Goal: Transaction & Acquisition: Purchase product/service

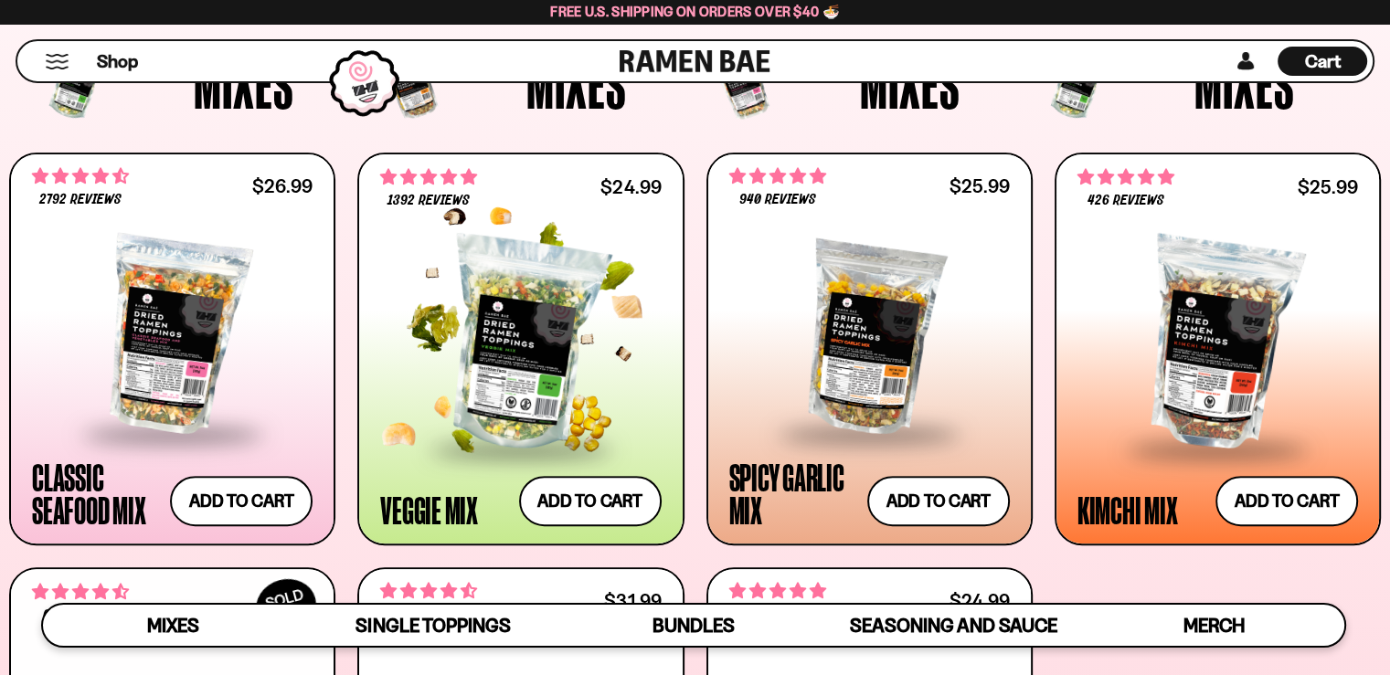
scroll to position [640, 0]
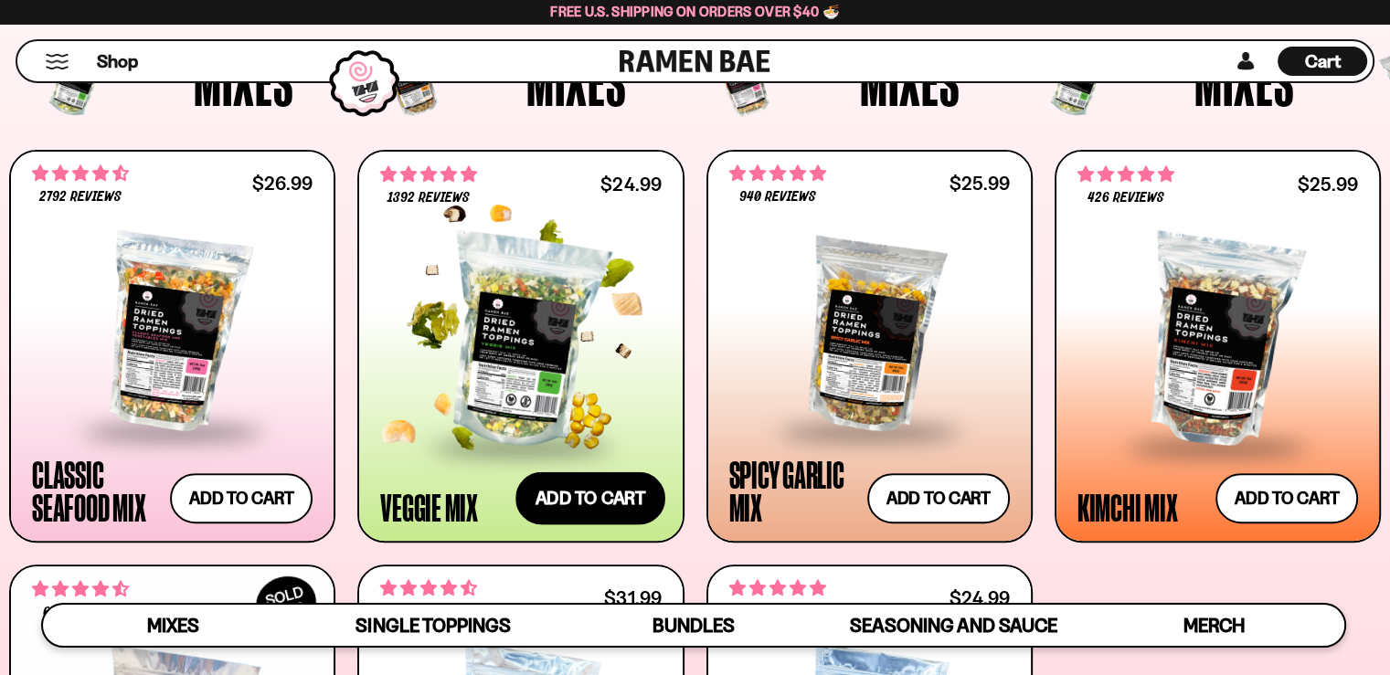
click at [550, 495] on button "Add to cart Add — Regular price $24.99 Regular price Sale price $24.99 Unit pri…" at bounding box center [591, 499] width 150 height 53
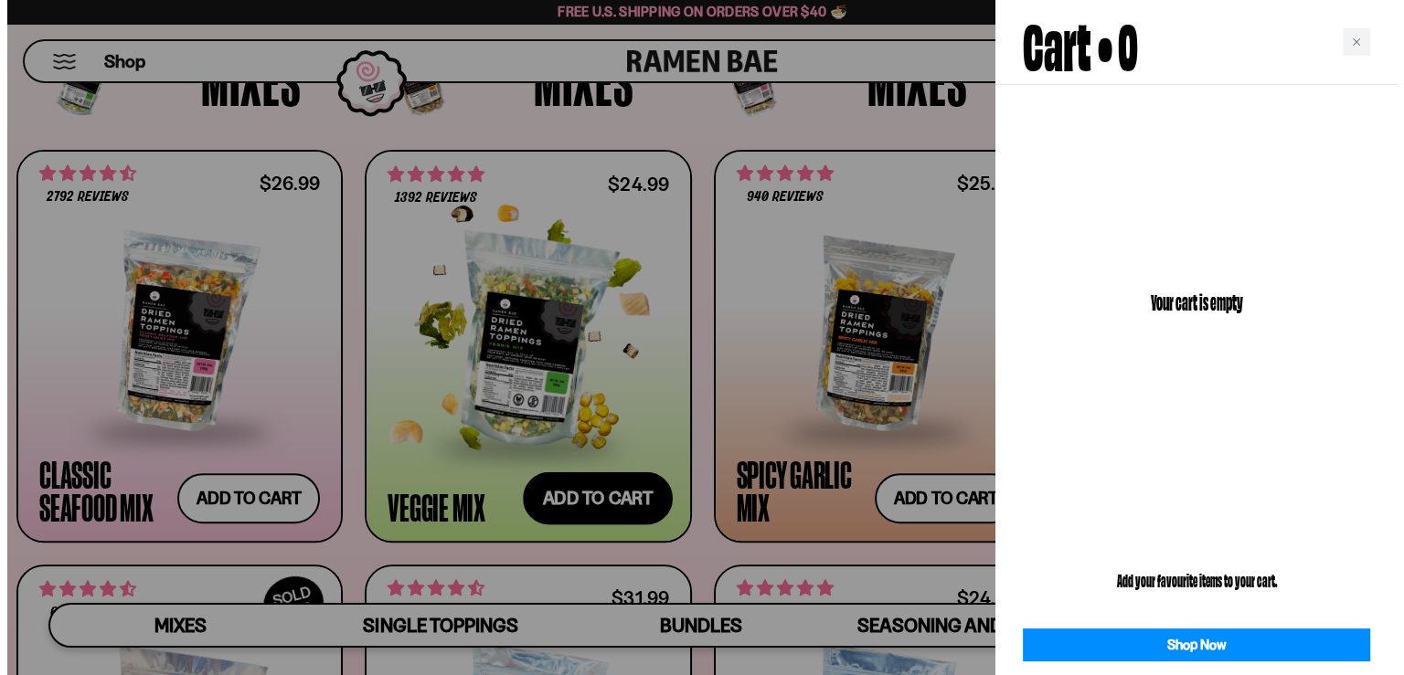
scroll to position [643, 0]
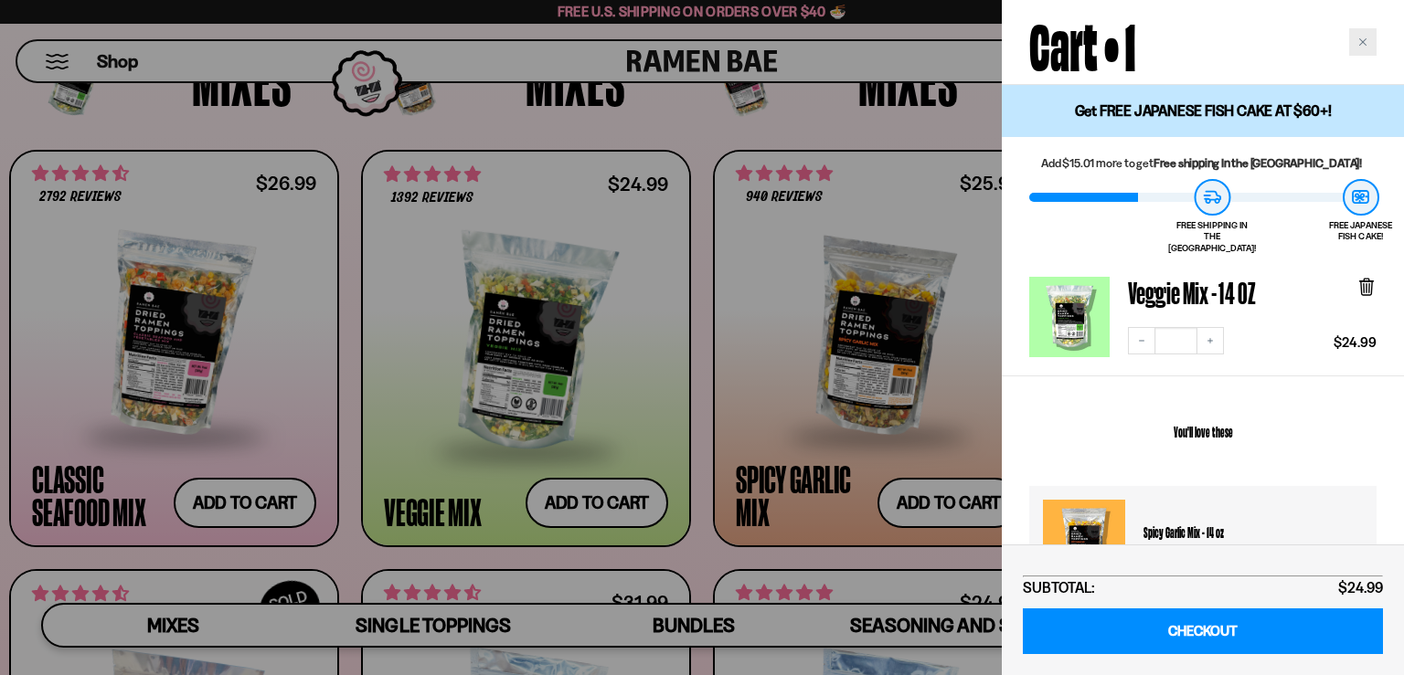
click at [1359, 42] on icon "Close cart" at bounding box center [1362, 41] width 9 height 9
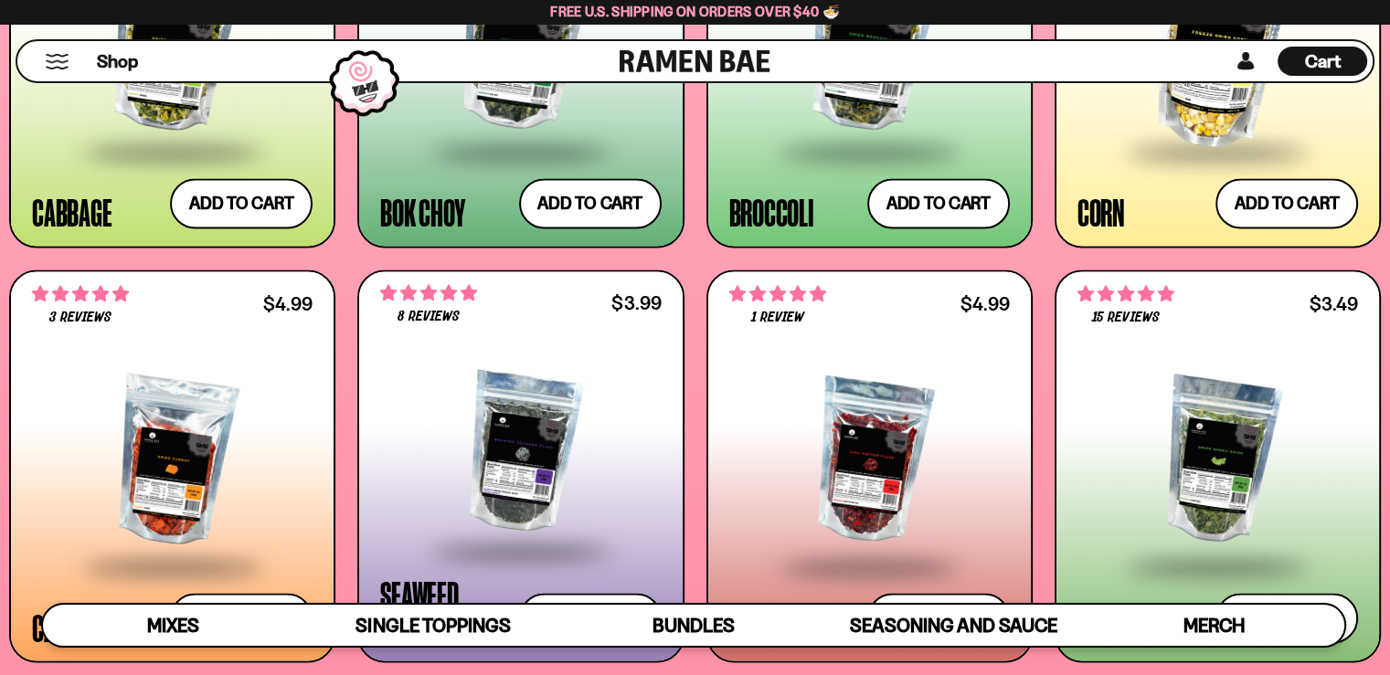
scroll to position [3108, 0]
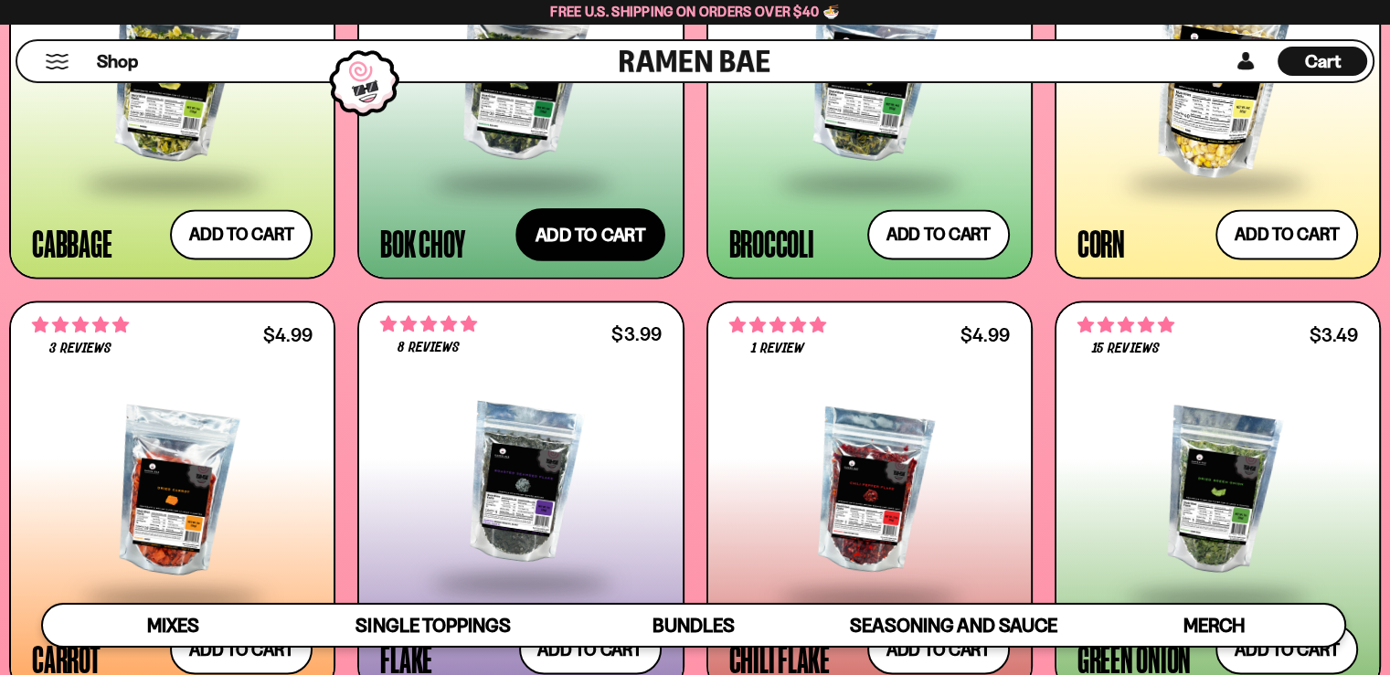
click at [581, 248] on button "Add to cart Add — Regular price $5.49 Regular price Sale price $5.49 Unit price…" at bounding box center [591, 234] width 150 height 53
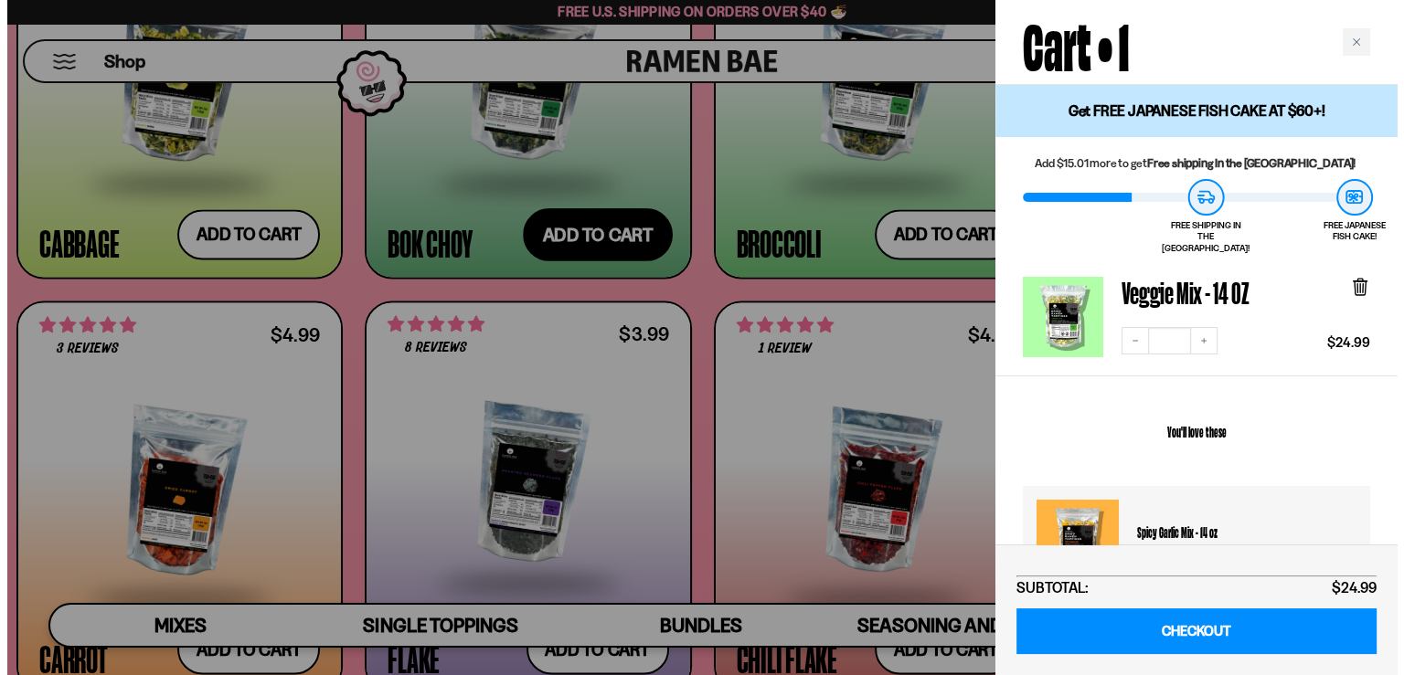
scroll to position [3132, 0]
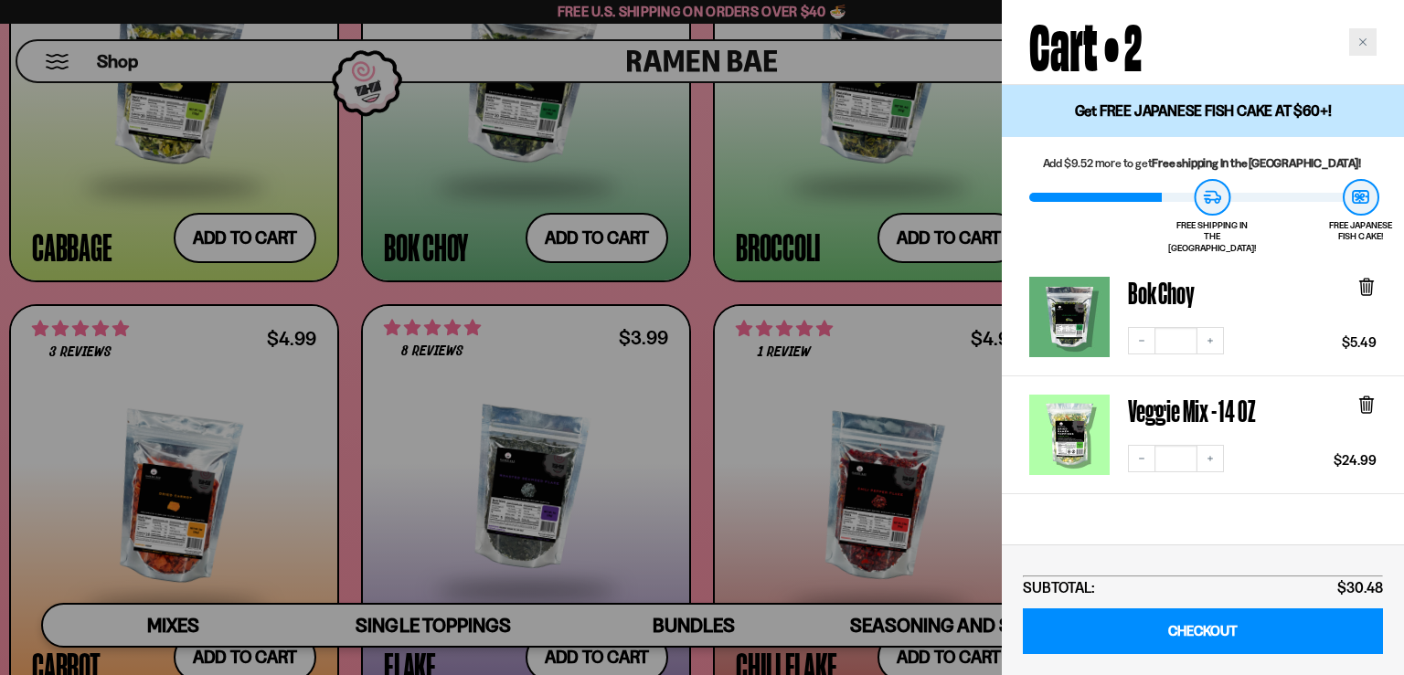
drag, startPoint x: 1360, startPoint y: 36, endPoint x: 1333, endPoint y: 18, distance: 32.5
click at [1358, 35] on div "Close cart" at bounding box center [1362, 41] width 27 height 27
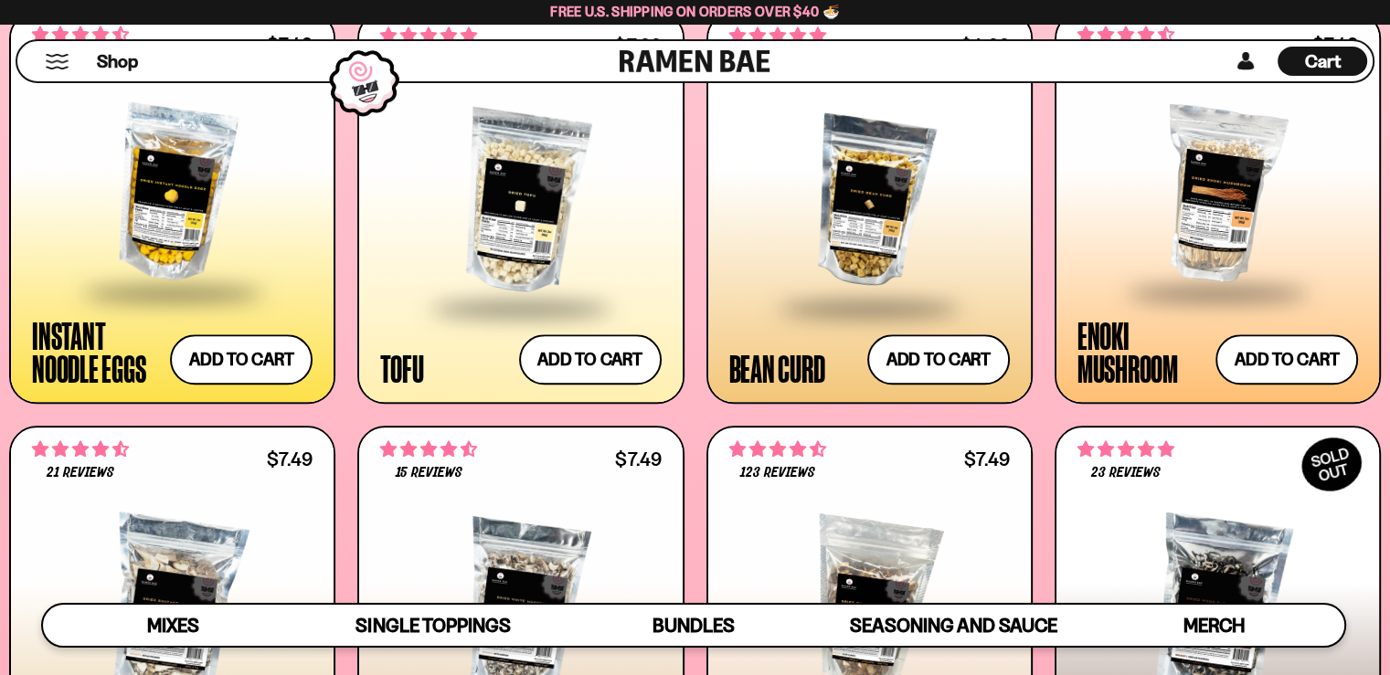
scroll to position [2102, 0]
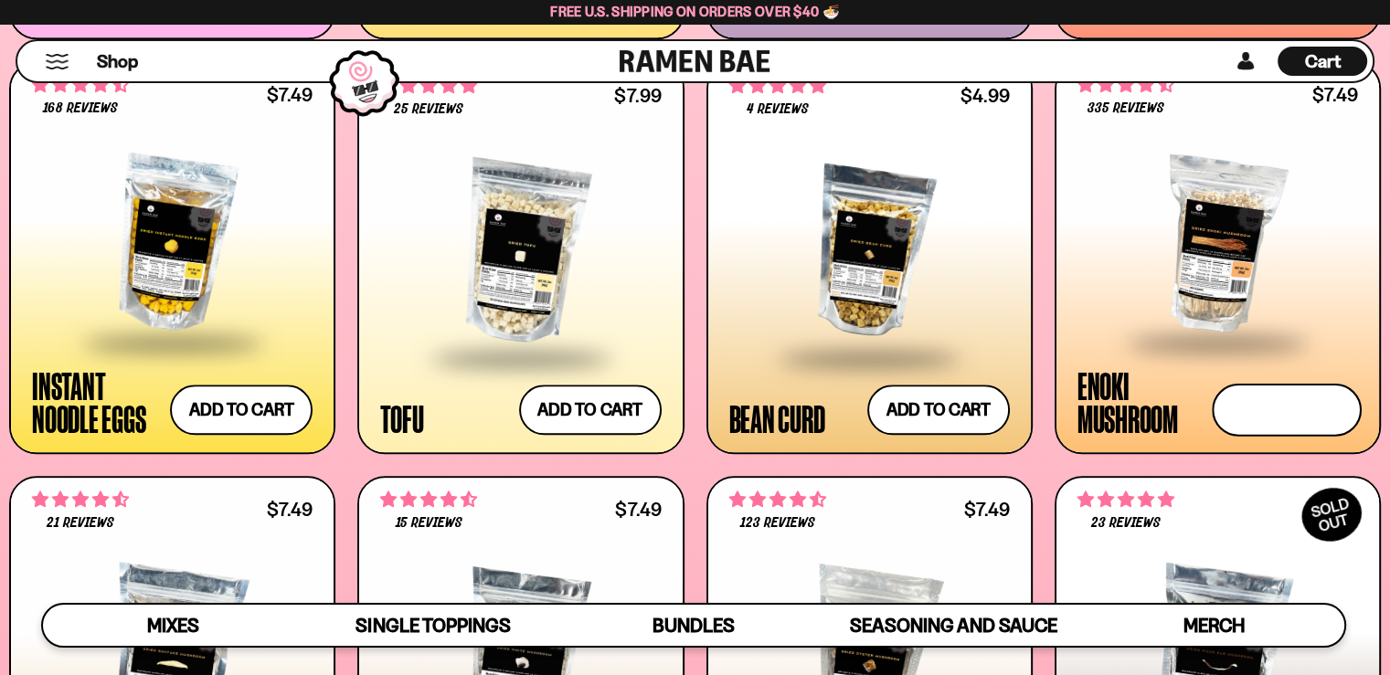
drag, startPoint x: 1259, startPoint y: 400, endPoint x: 1186, endPoint y: 395, distance: 72.4
click at [1258, 399] on button "Add to cart Add — Regular price $7.49 Regular price Sale price $7.49 Unit price…" at bounding box center [1287, 410] width 150 height 53
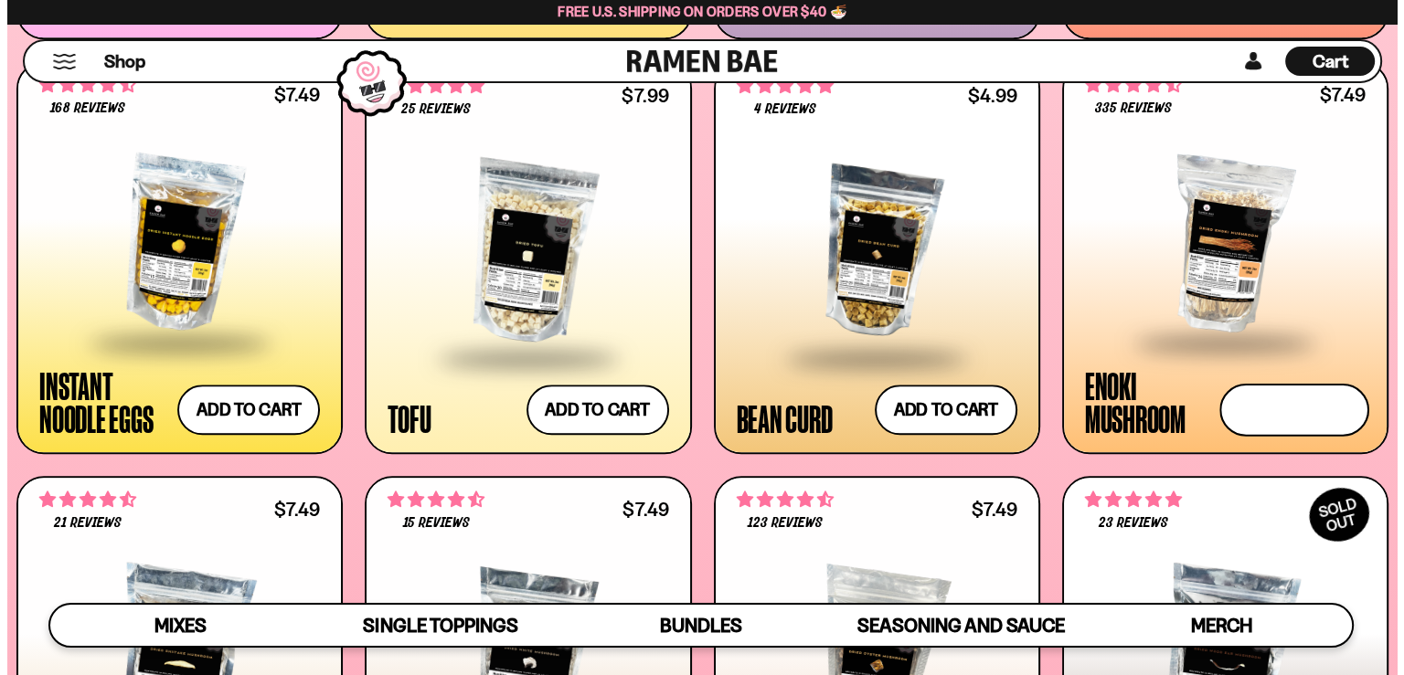
scroll to position [2113, 0]
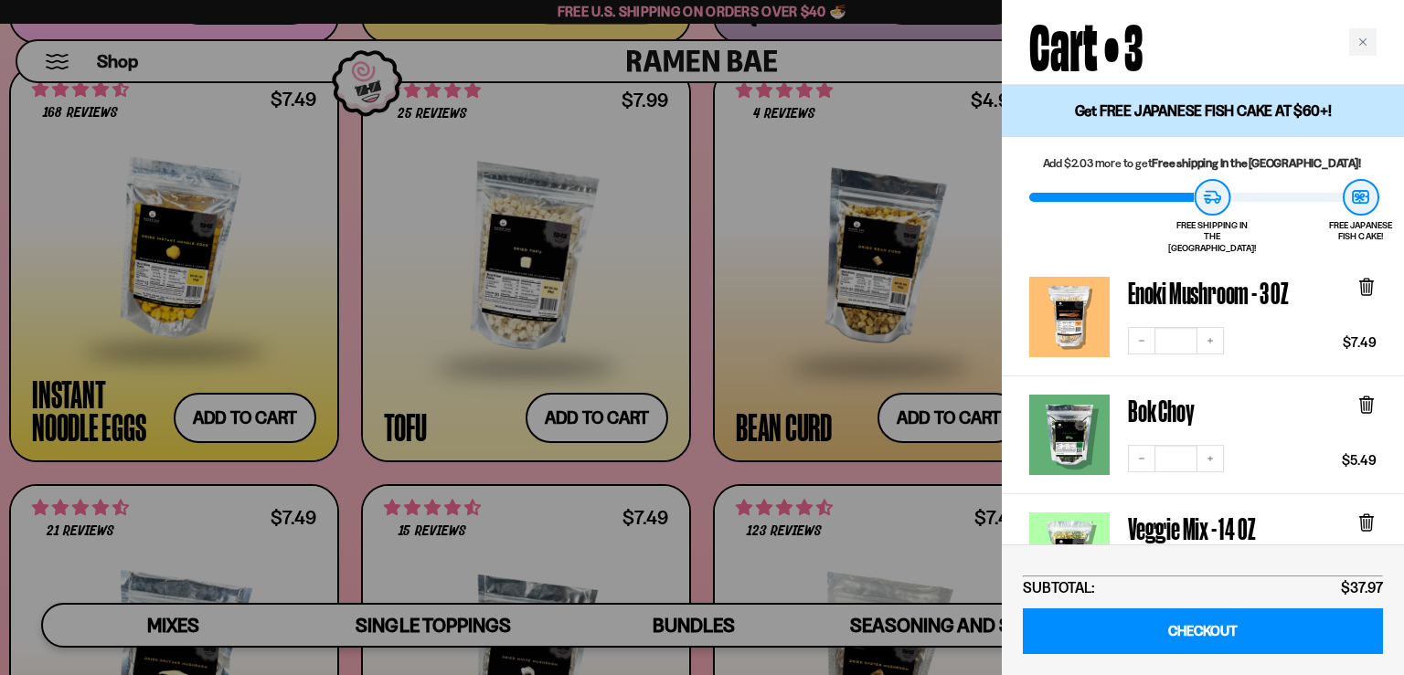
click at [958, 134] on div at bounding box center [702, 337] width 1404 height 675
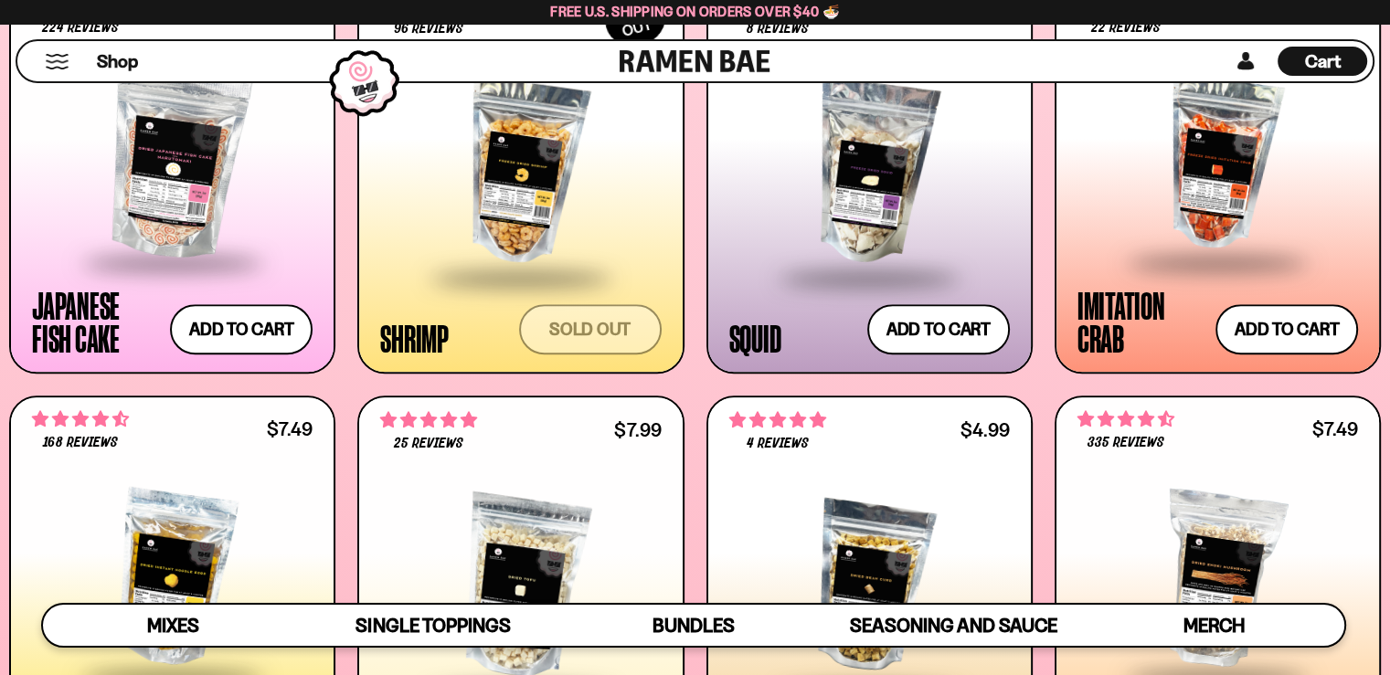
scroll to position [1737, 0]
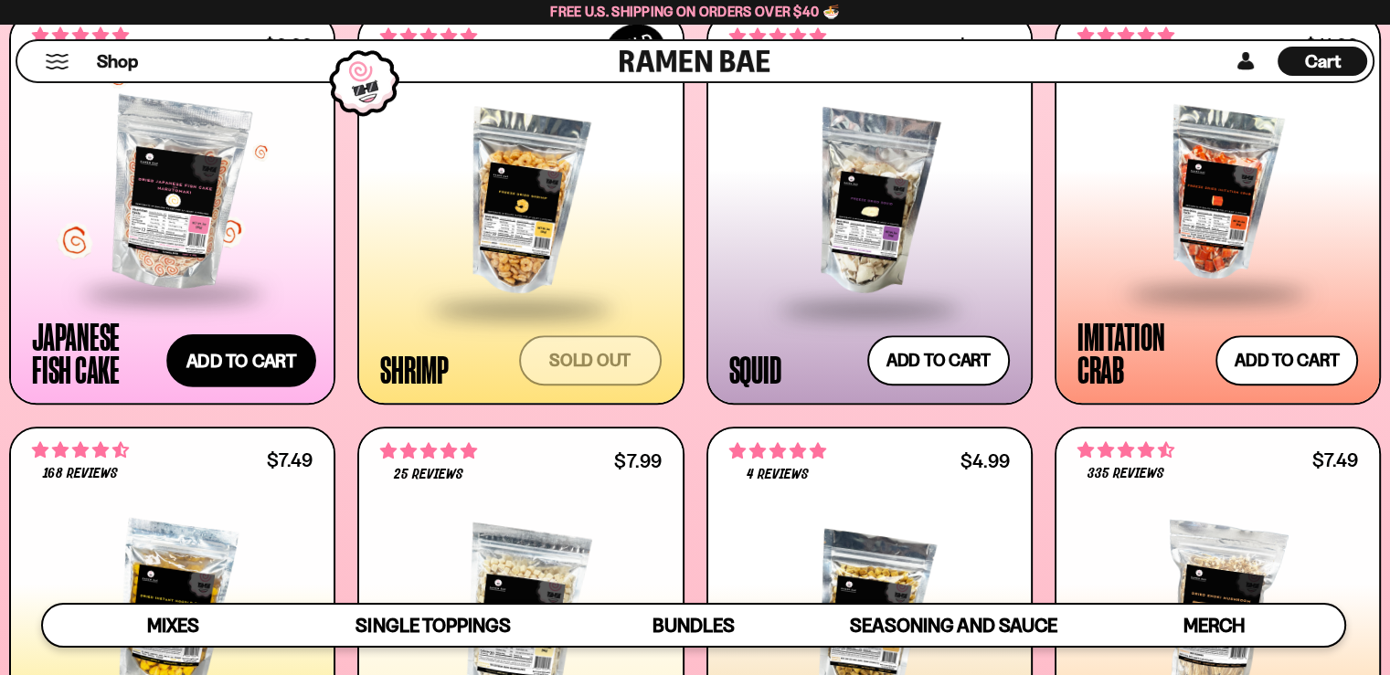
click at [278, 346] on button "Add to cart Add — Regular price $9.99 Regular price Sale price $9.99 Unit price…" at bounding box center [241, 361] width 150 height 53
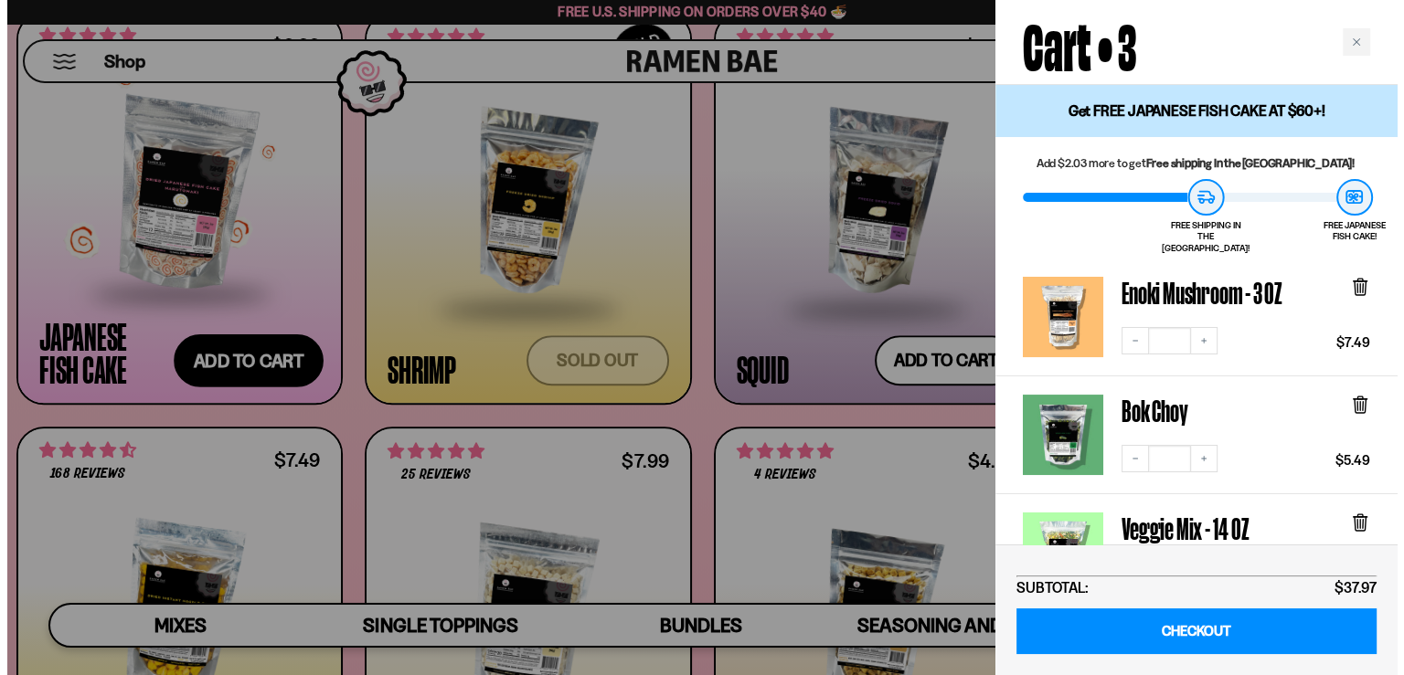
scroll to position [1748, 0]
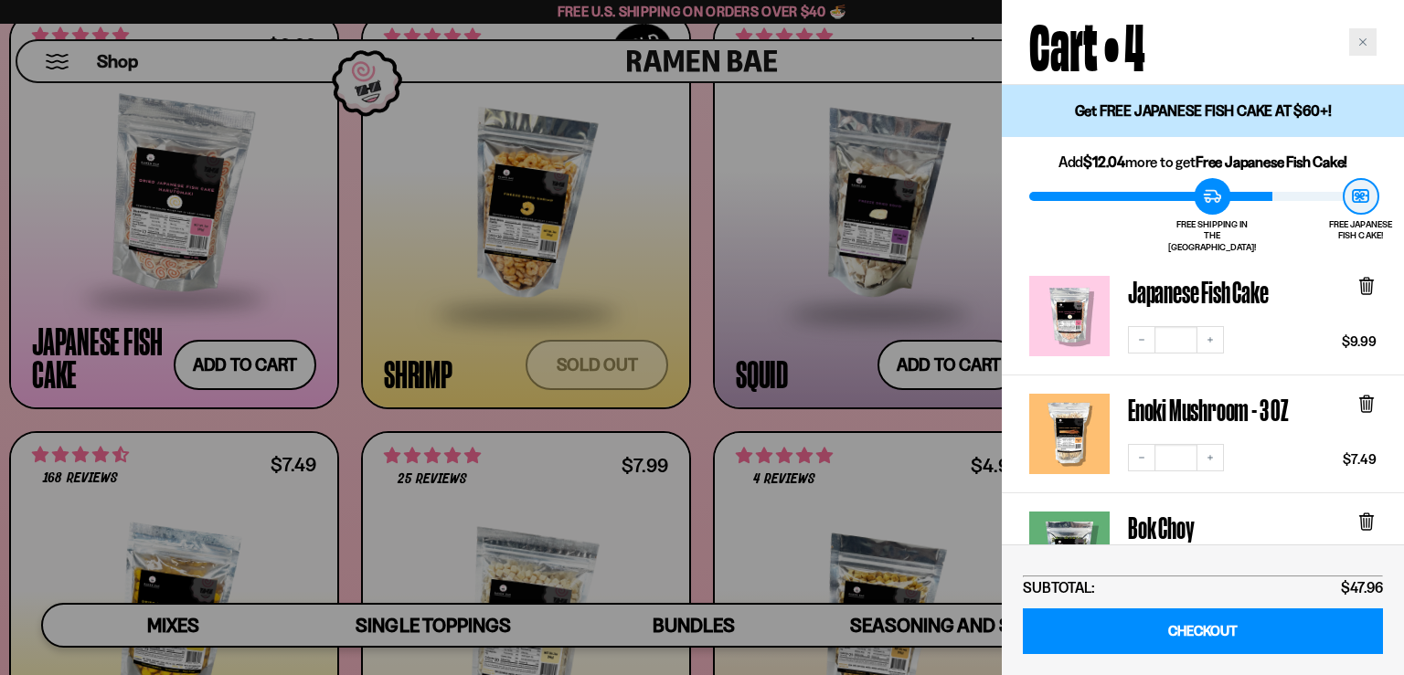
click at [1364, 44] on icon "Close cart" at bounding box center [1362, 41] width 9 height 9
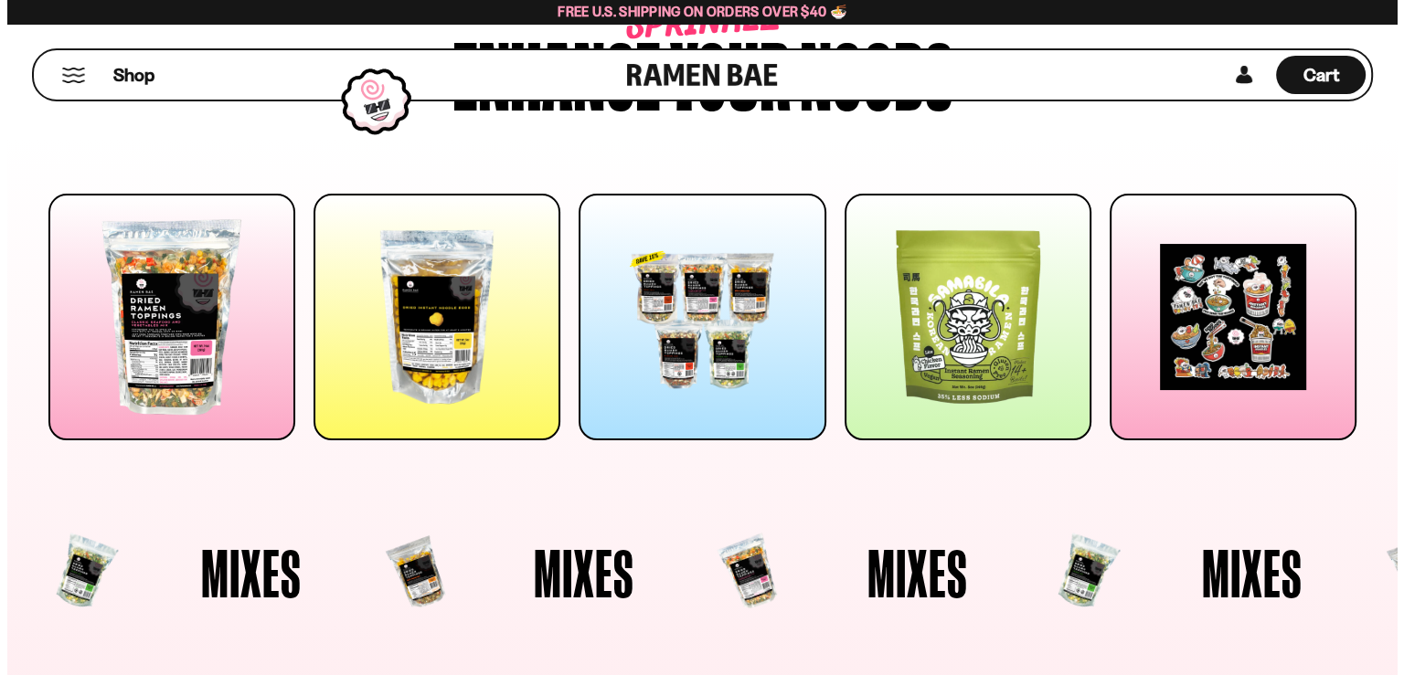
scroll to position [91, 0]
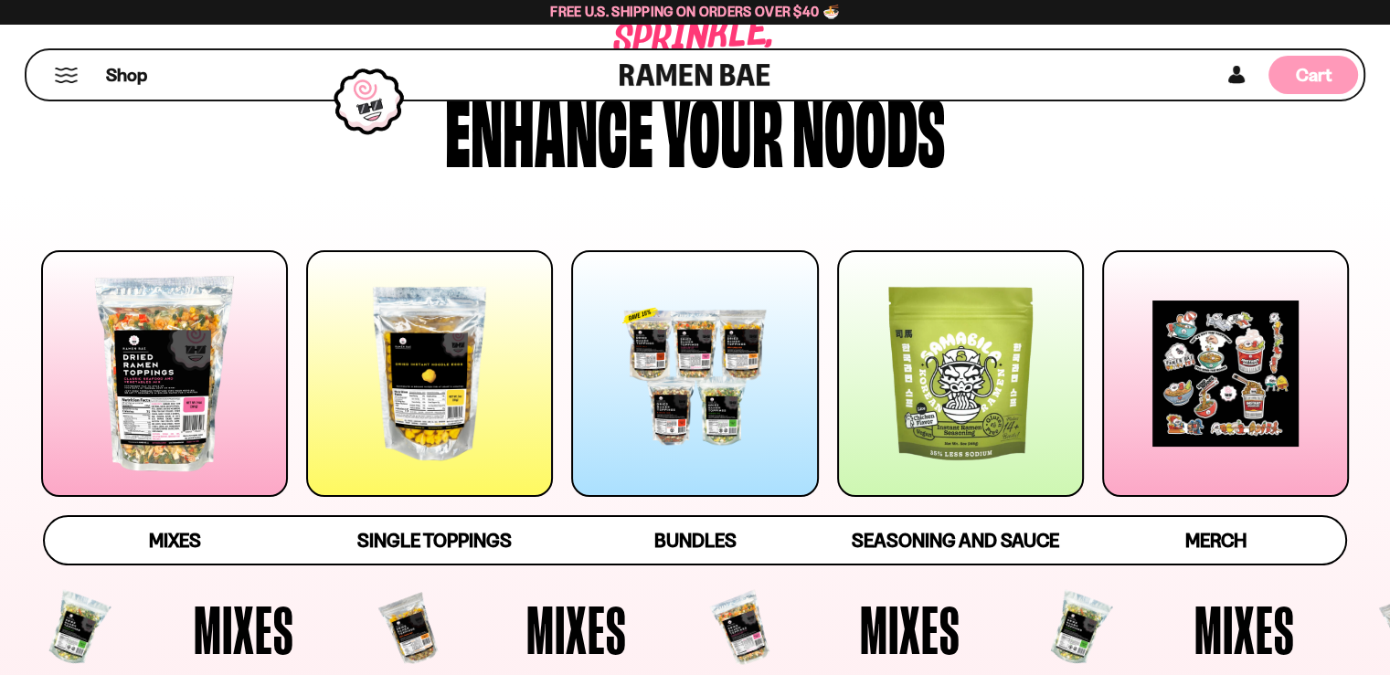
click at [1305, 70] on span "Cart" at bounding box center [1314, 75] width 36 height 22
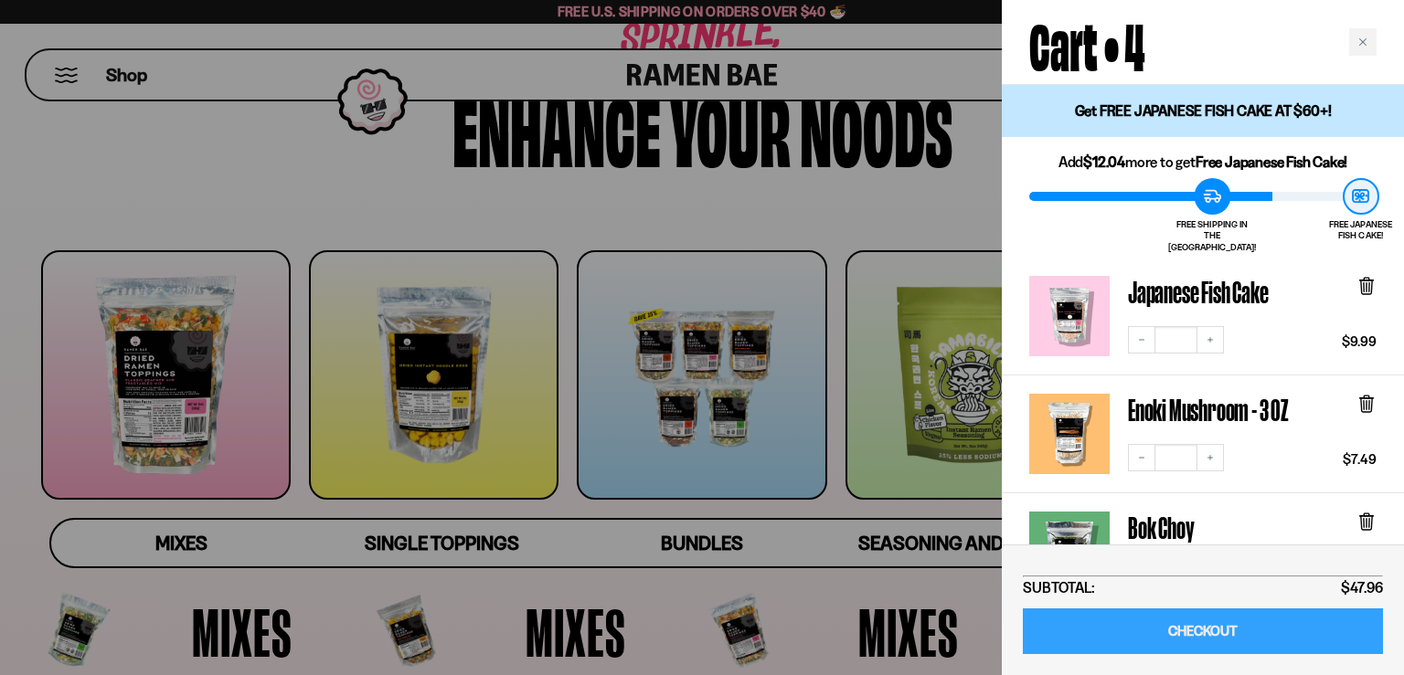
click at [1181, 629] on link "CHECKOUT" at bounding box center [1203, 632] width 360 height 47
